Goal: Task Accomplishment & Management: Use online tool/utility

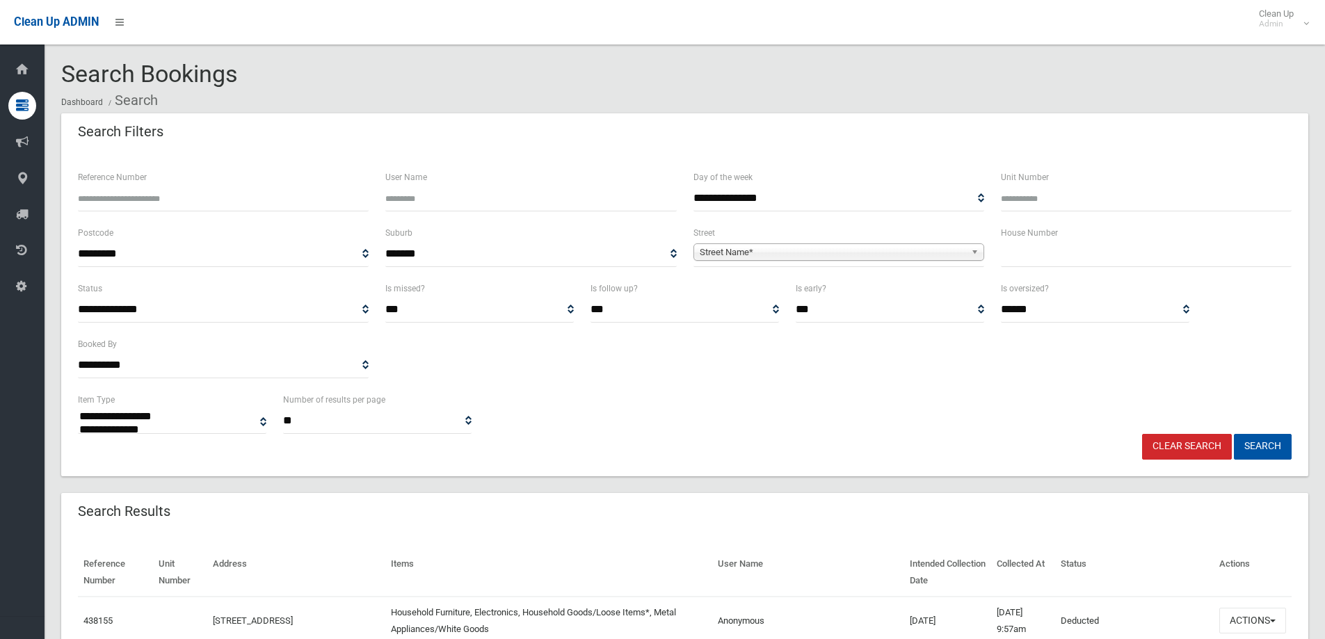
select select
click at [1028, 257] on input "text" at bounding box center [1146, 254] width 291 height 26
type input "*"
type input "**"
click at [908, 252] on span "Street Name*" at bounding box center [832, 252] width 266 height 17
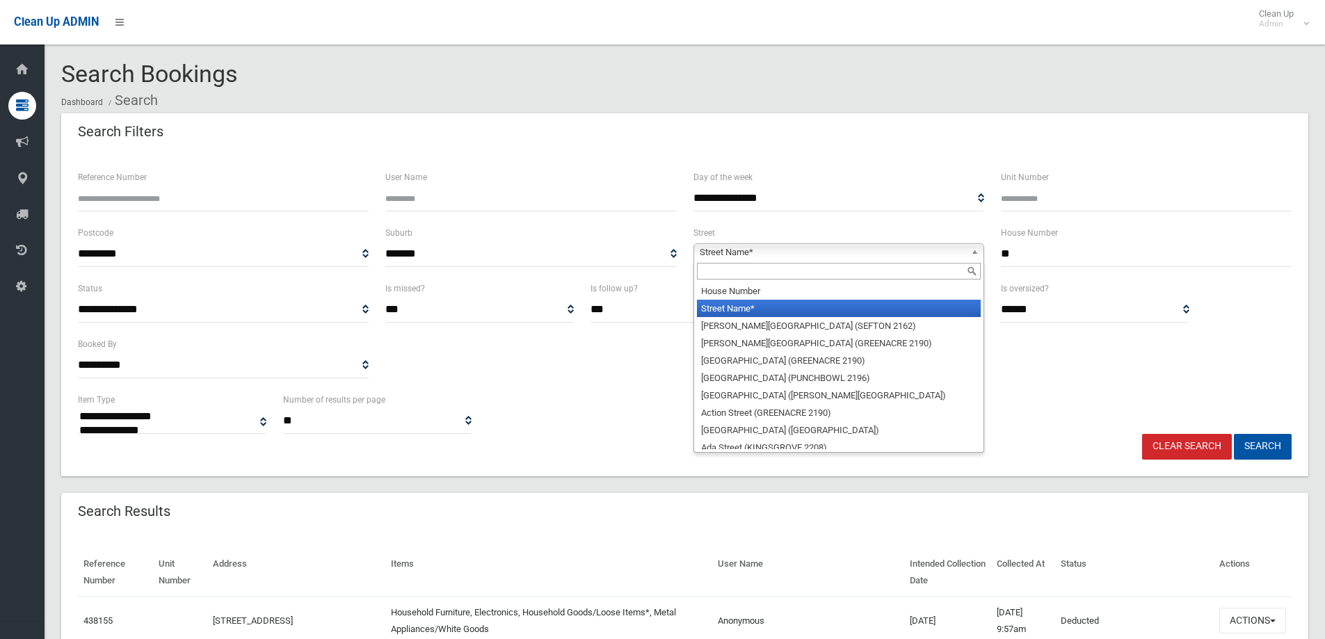
click at [902, 264] on input "text" at bounding box center [839, 271] width 284 height 17
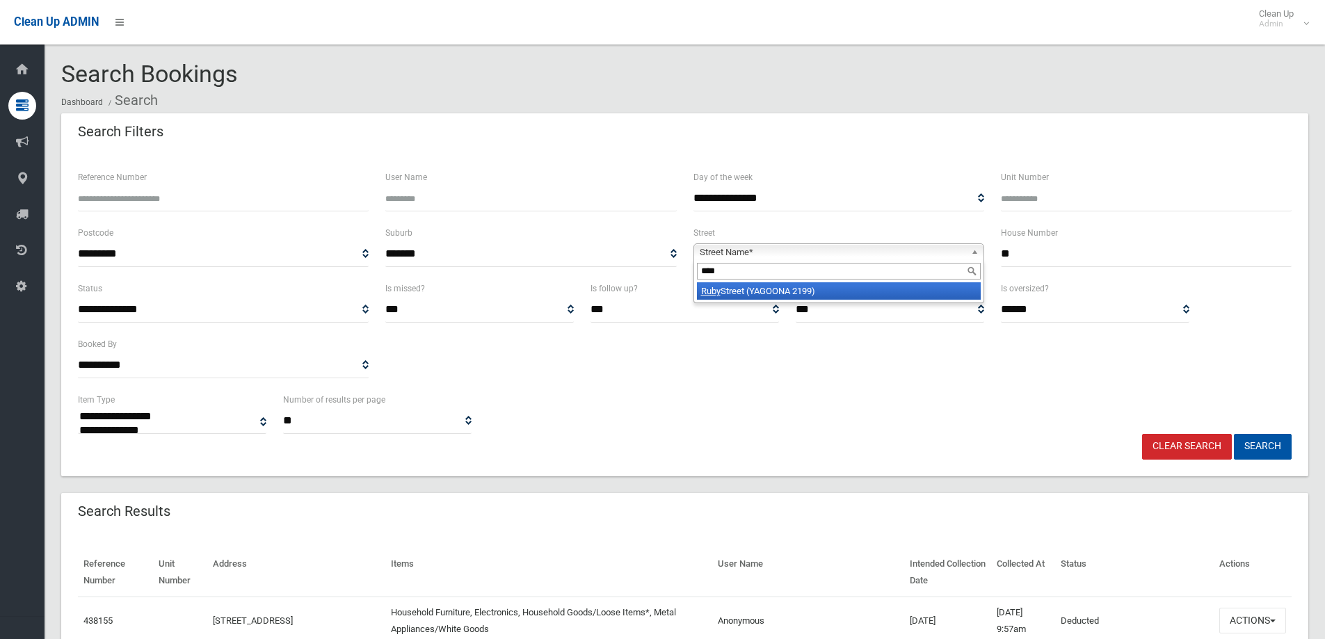
type input "****"
click at [875, 300] on li "Ruby Street (YAGOONA 2199)" at bounding box center [839, 290] width 284 height 17
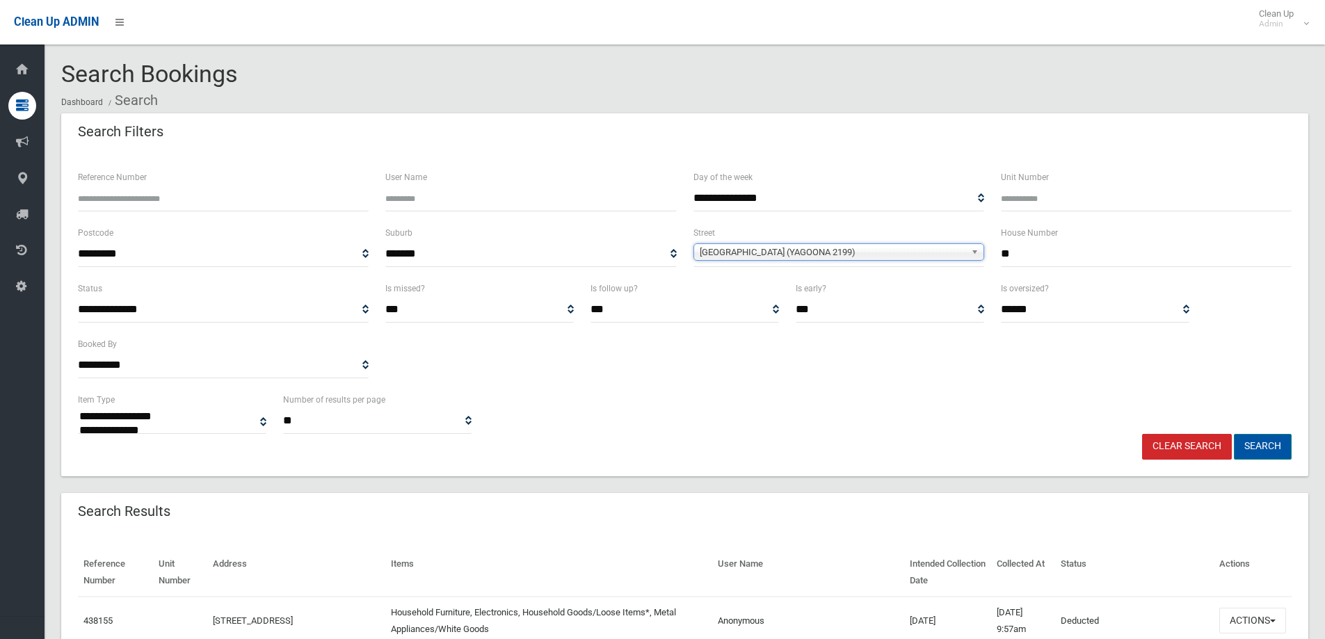
click at [1245, 456] on button "Search" at bounding box center [1262, 447] width 58 height 26
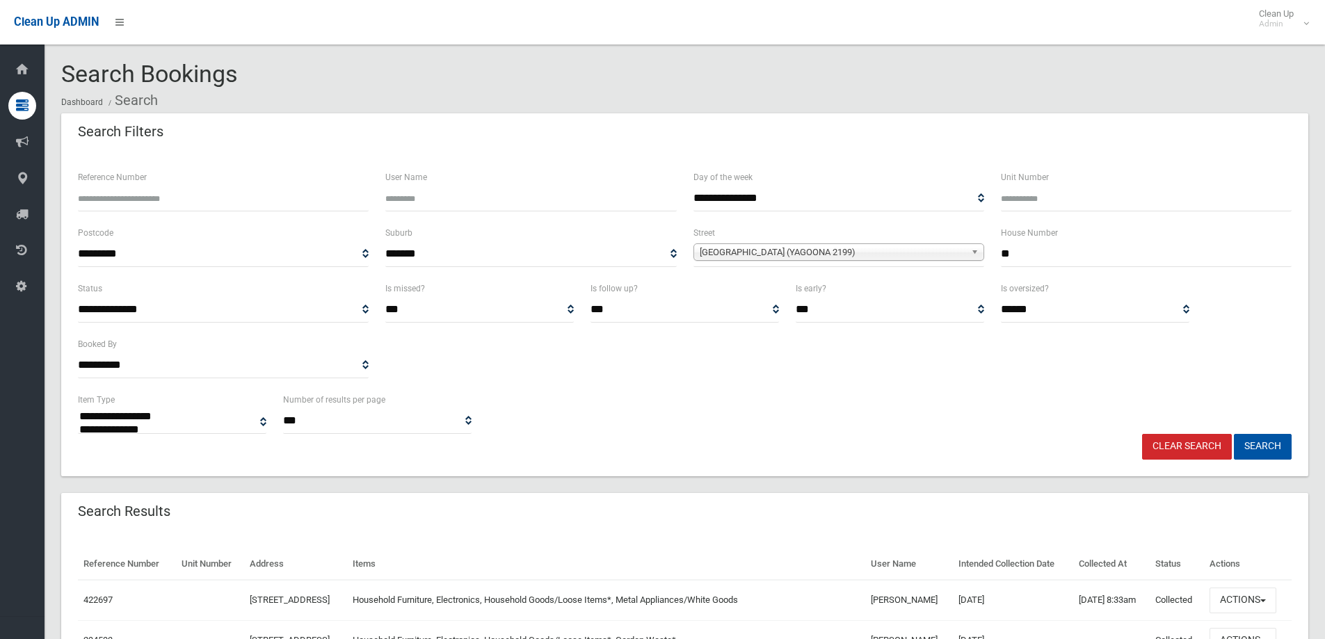
select select
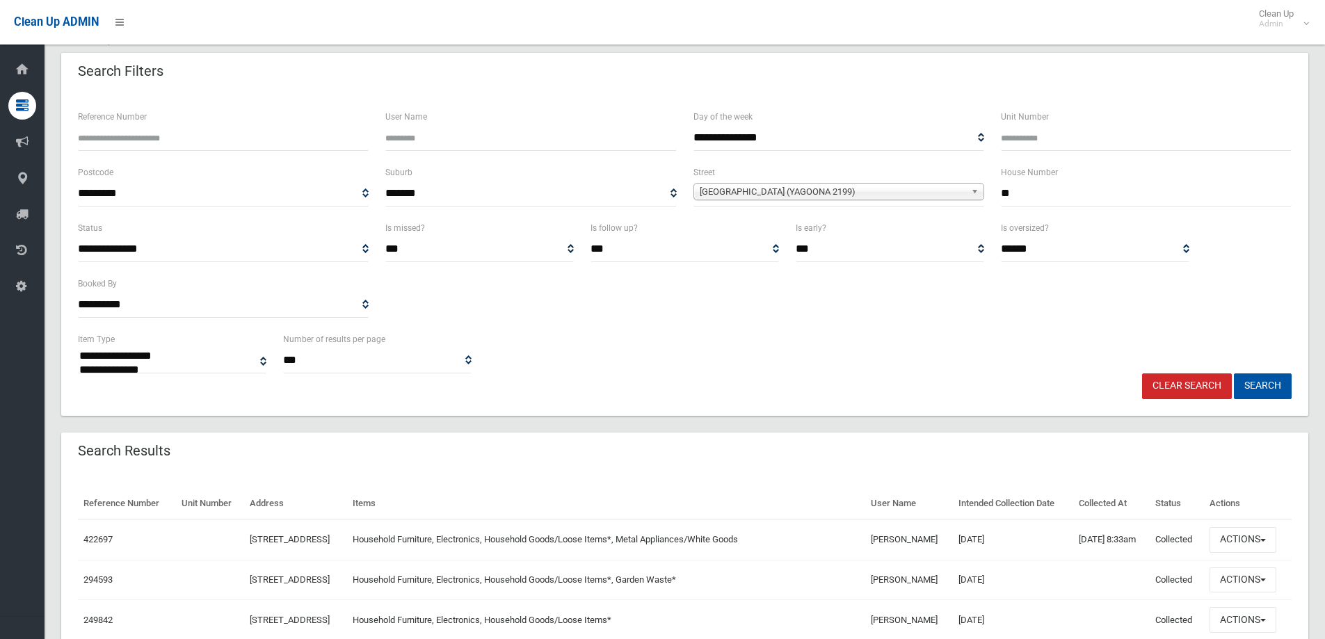
scroll to position [168, 0]
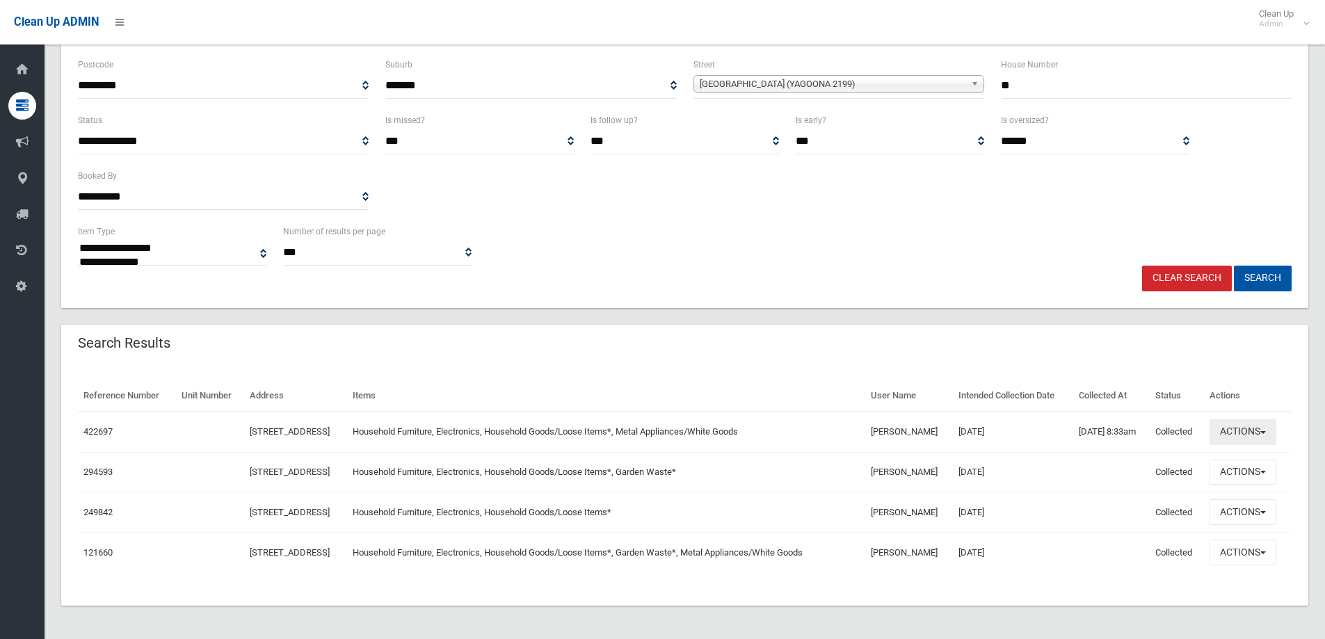
click at [1247, 429] on button "Actions" at bounding box center [1242, 432] width 67 height 26
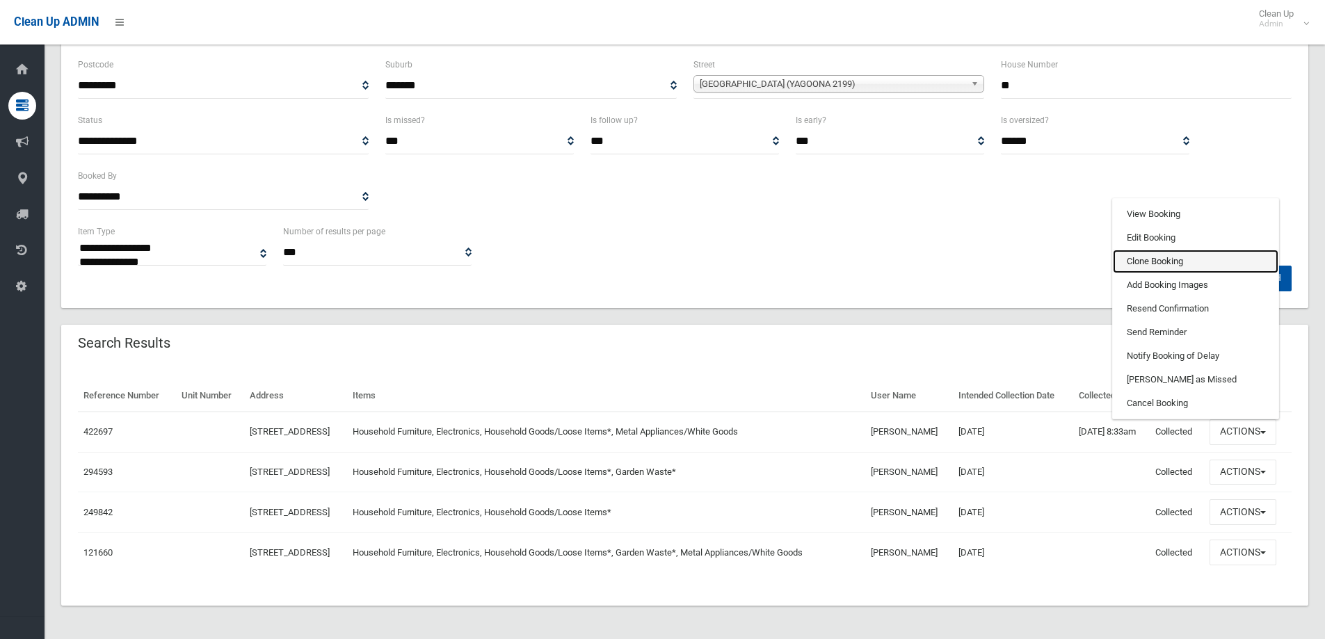
click at [1166, 263] on link "Clone Booking" at bounding box center [1194, 262] width 165 height 24
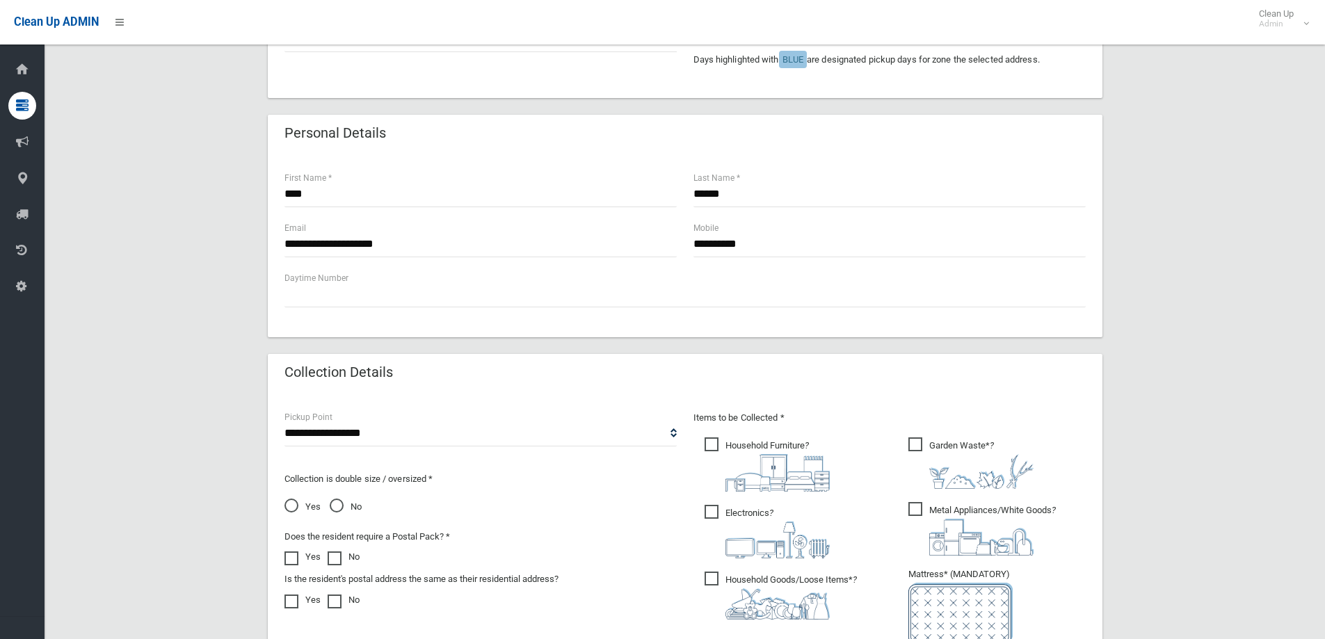
scroll to position [417, 0]
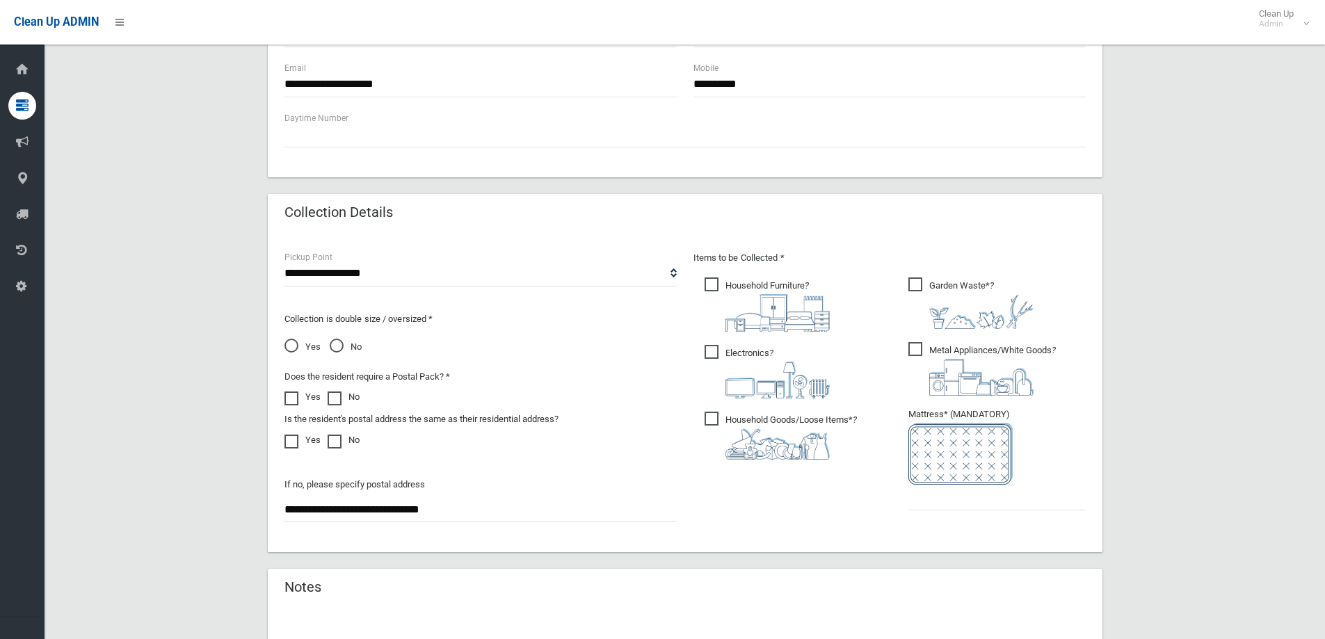
click at [986, 308] on img at bounding box center [981, 311] width 104 height 35
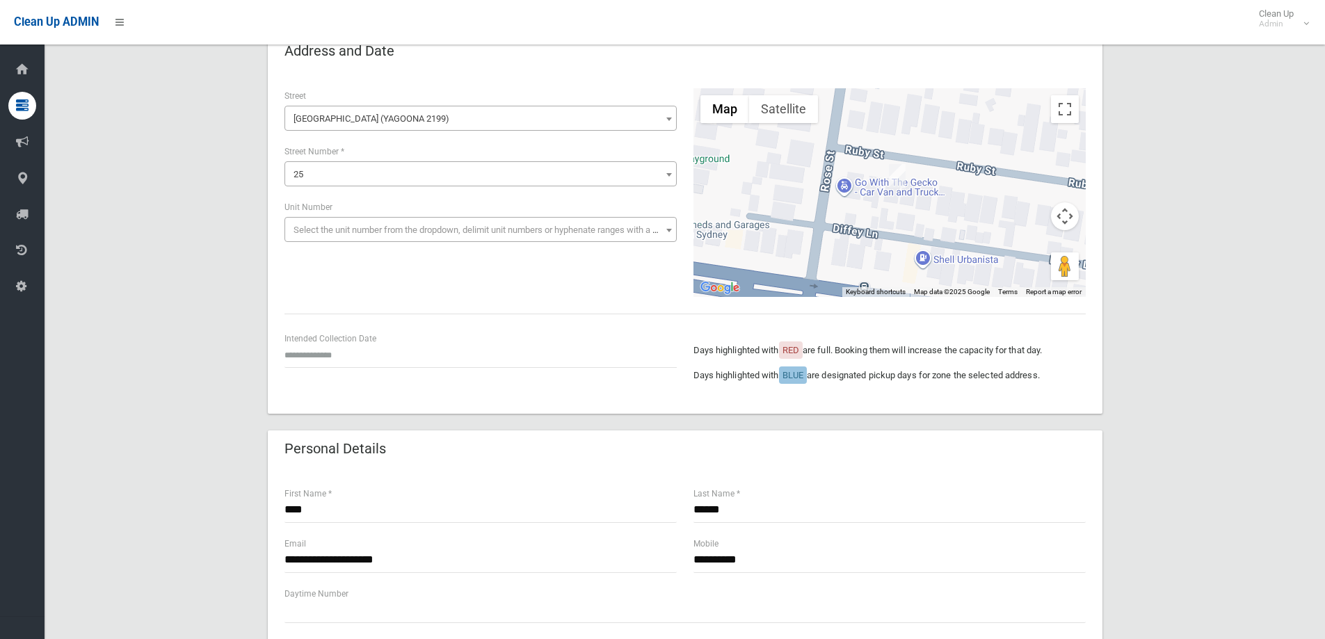
scroll to position [0, 0]
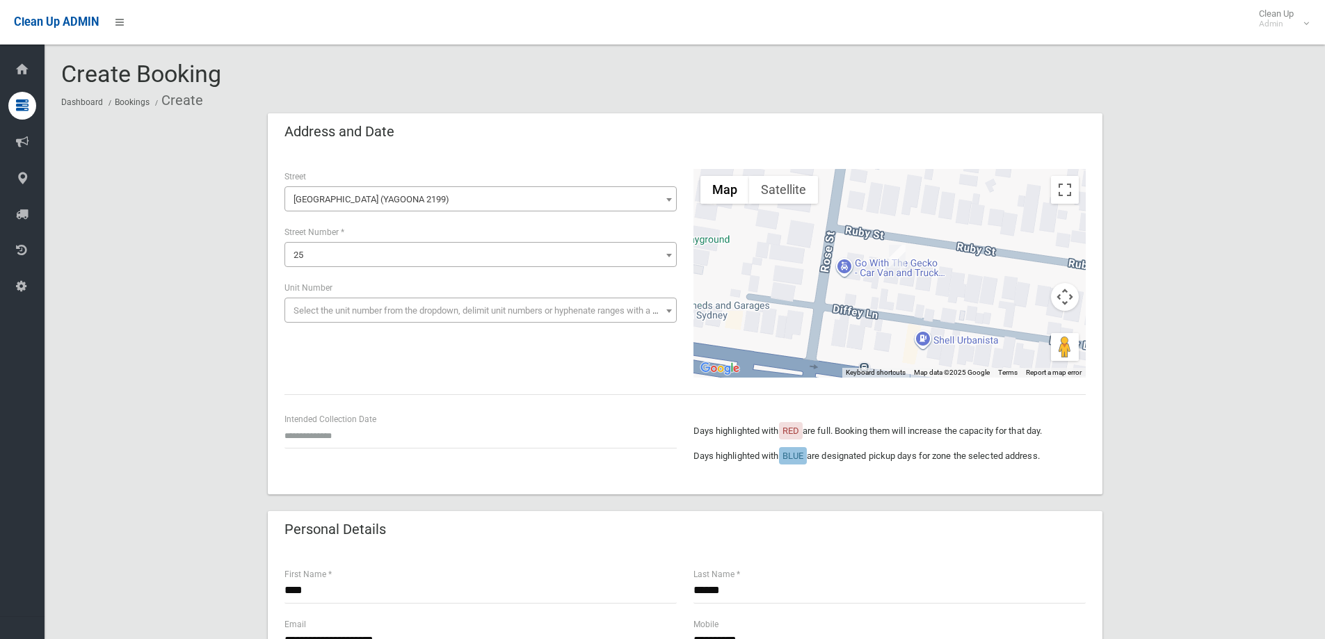
click at [358, 415] on div "Intended Collection Date" at bounding box center [480, 430] width 392 height 37
click at [362, 430] on input "text" at bounding box center [480, 436] width 392 height 26
click at [394, 237] on th "»" at bounding box center [401, 238] width 17 height 24
click at [333, 337] on td "14" at bounding box center [330, 333] width 17 height 24
type input "**********"
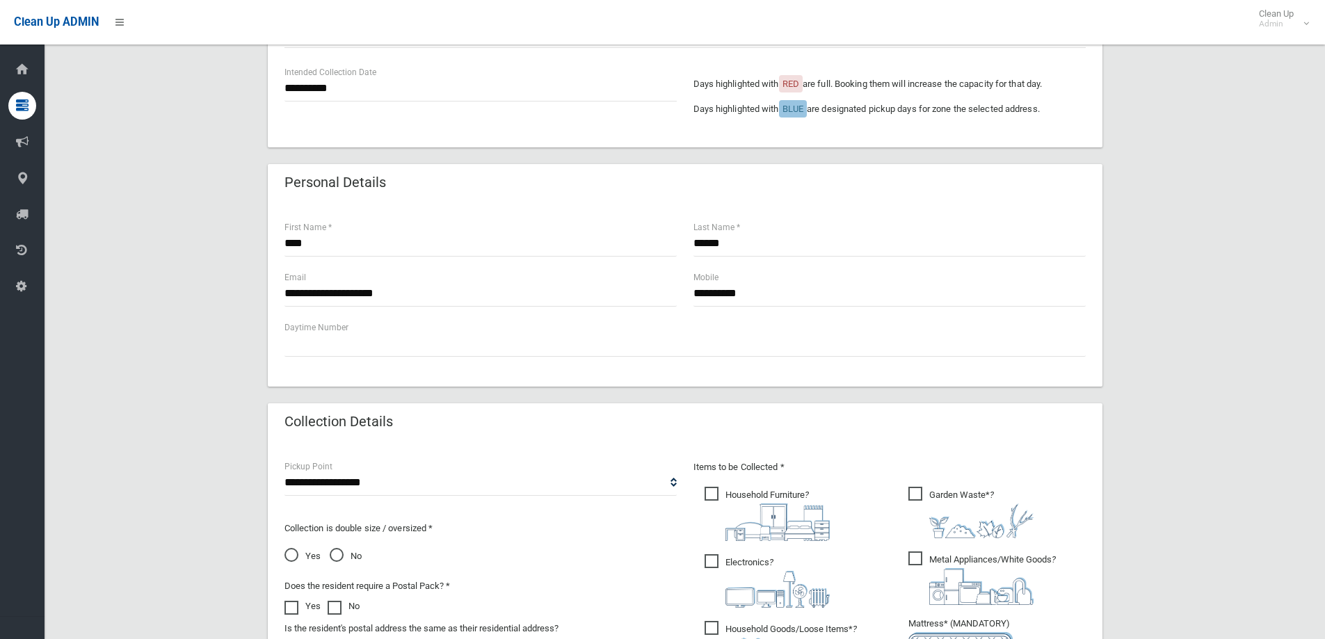
scroll to position [348, 0]
drag, startPoint x: 761, startPoint y: 293, endPoint x: 676, endPoint y: 293, distance: 85.5
click at [676, 293] on div "**********" at bounding box center [685, 294] width 818 height 50
click at [747, 353] on input "text" at bounding box center [684, 343] width 801 height 26
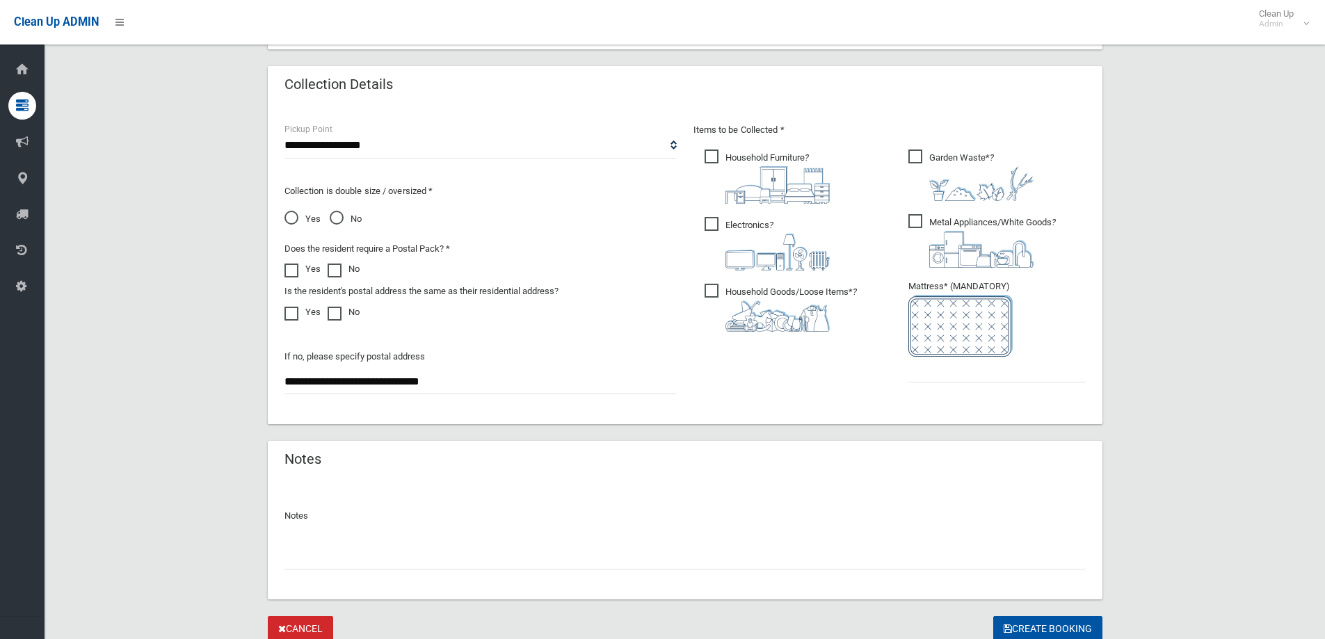
scroll to position [695, 0]
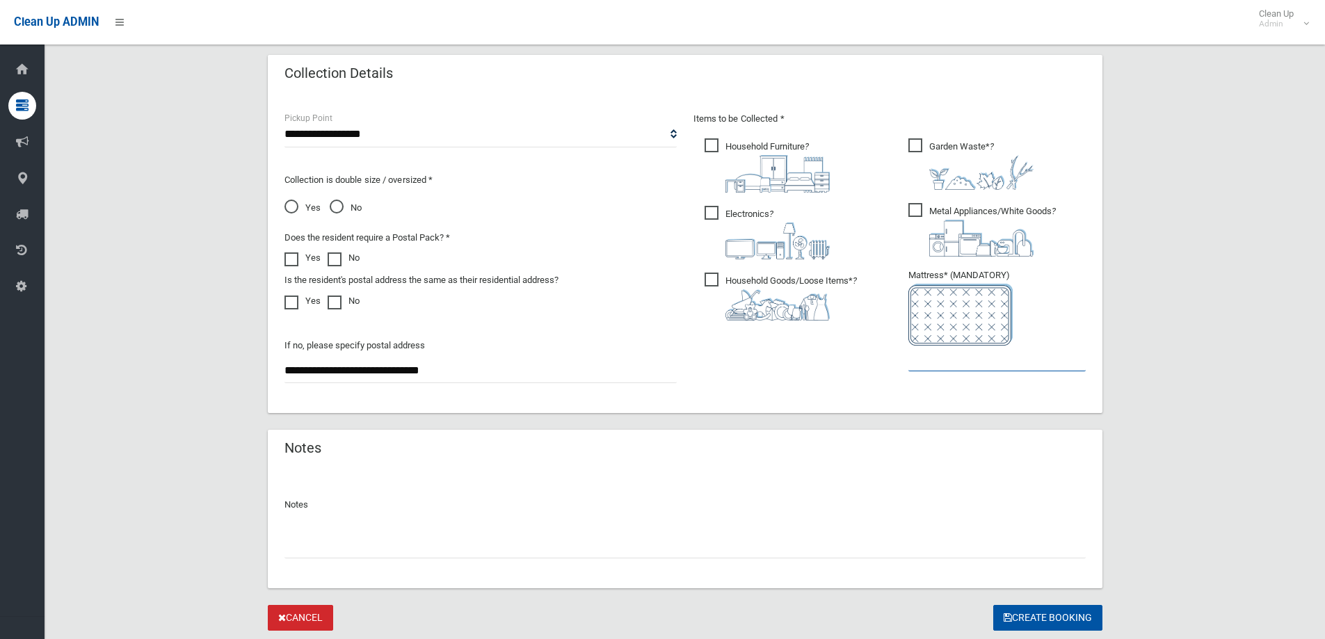
click at [1007, 364] on input "text" at bounding box center [996, 359] width 177 height 26
type input "*"
click at [322, 193] on div "Collection is double size / oversized * Yes No" at bounding box center [480, 189] width 392 height 56
click at [336, 201] on span "No" at bounding box center [346, 208] width 32 height 17
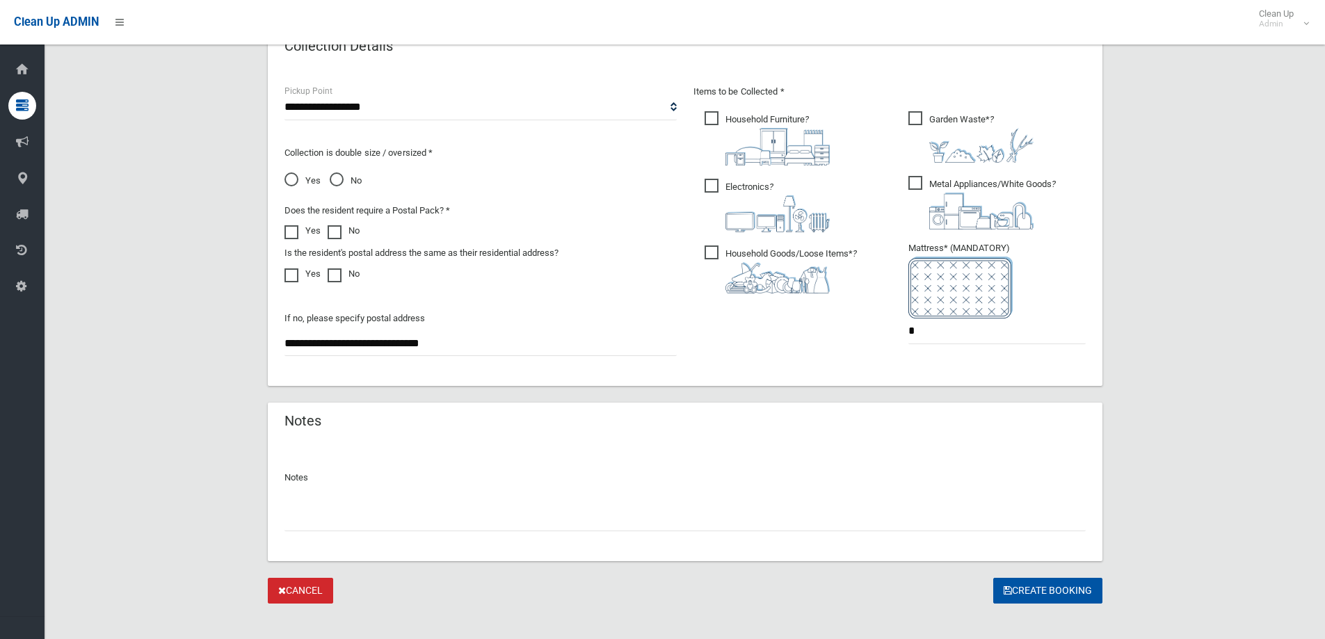
scroll to position [737, 0]
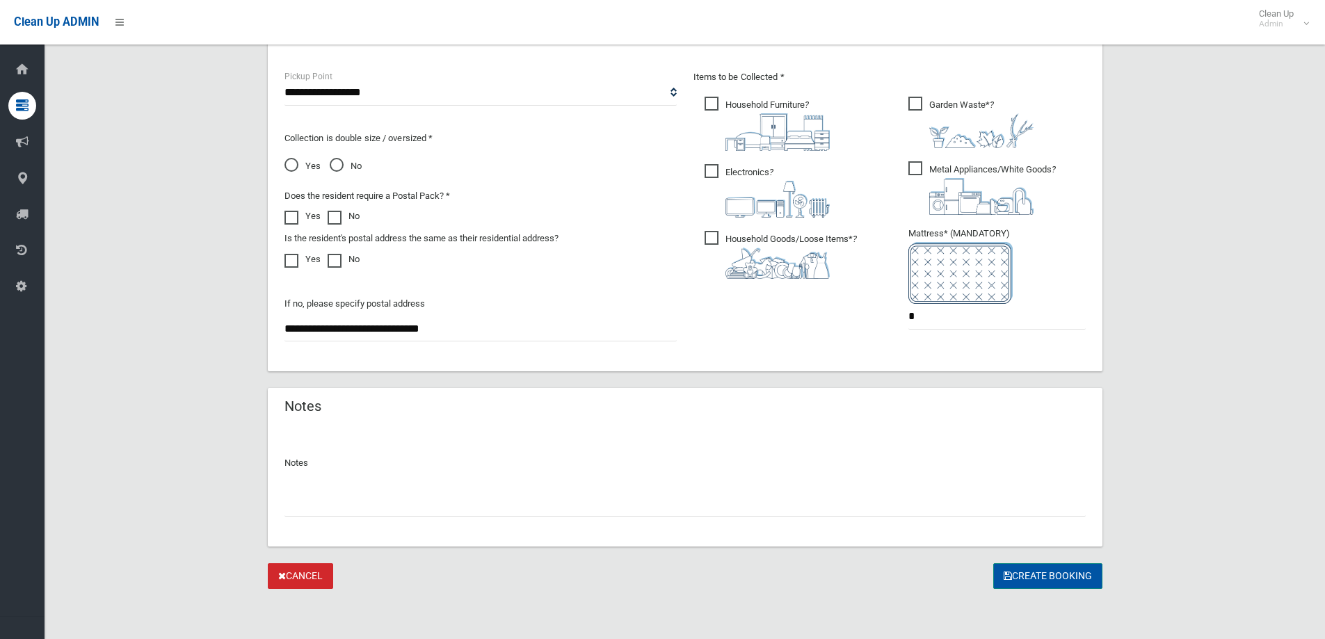
click at [1071, 581] on button "Create Booking" at bounding box center [1047, 576] width 109 height 26
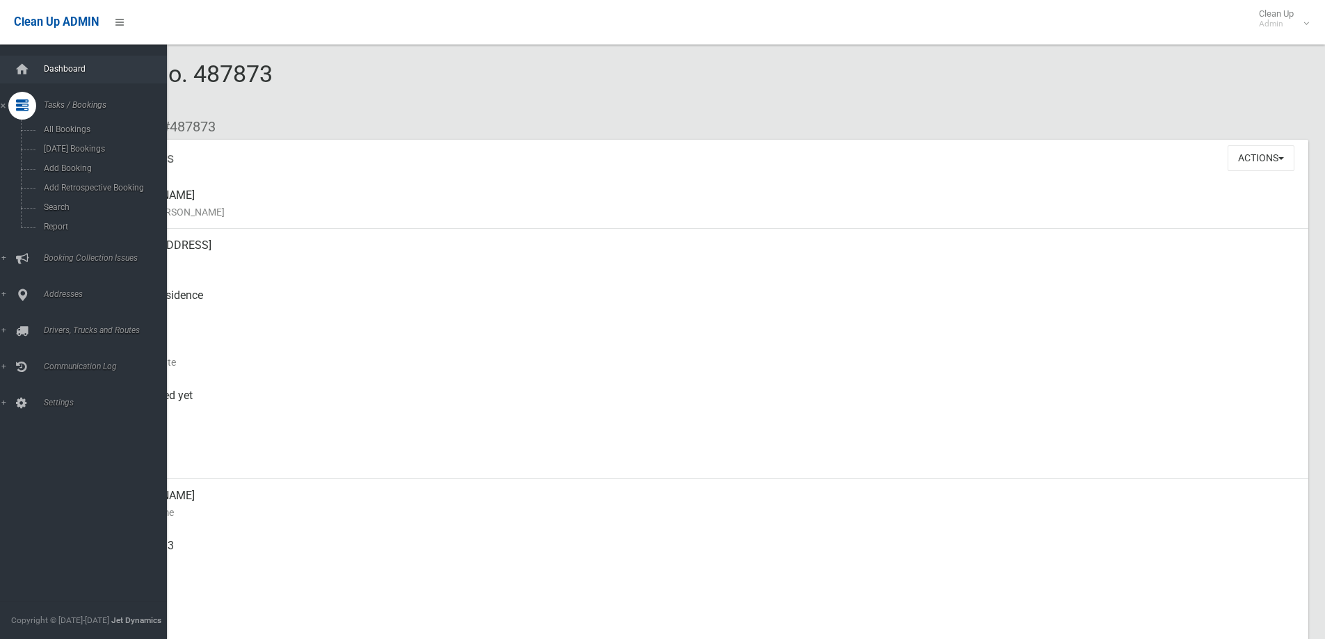
click at [145, 60] on link "Dashboard" at bounding box center [88, 70] width 177 height 28
